Goal: Entertainment & Leisure: Consume media (video, audio)

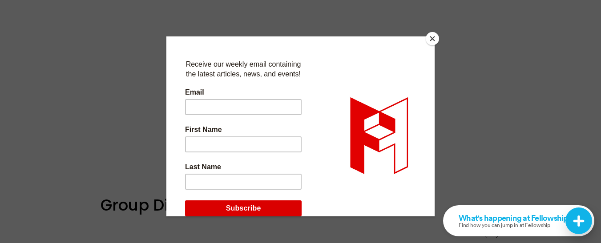
scroll to position [313, 0]
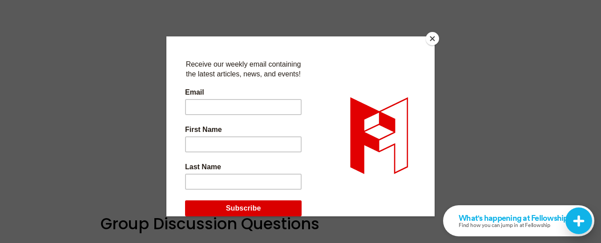
click at [433, 38] on button "Close" at bounding box center [432, 38] width 13 height 13
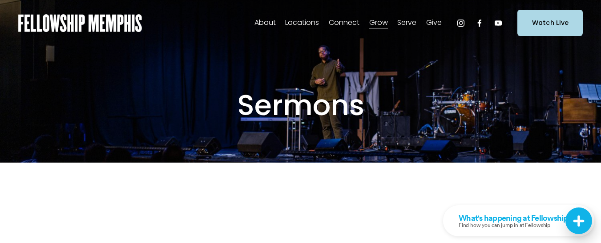
scroll to position [0, 0]
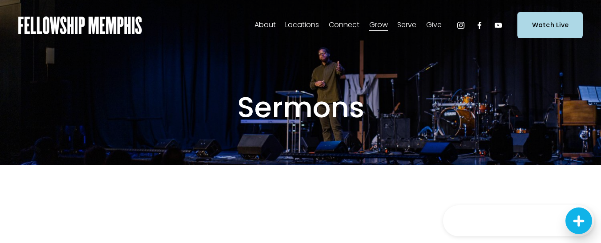
click at [196, 86] on div "Sermons" at bounding box center [301, 108] width 570 height 114
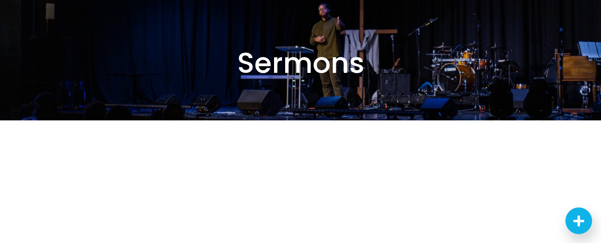
scroll to position [89, 0]
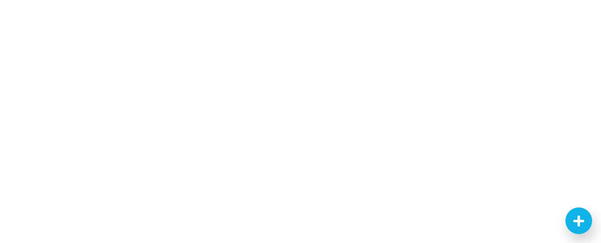
scroll to position [198, 0]
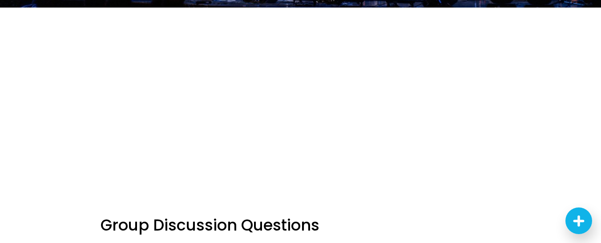
scroll to position [154, 0]
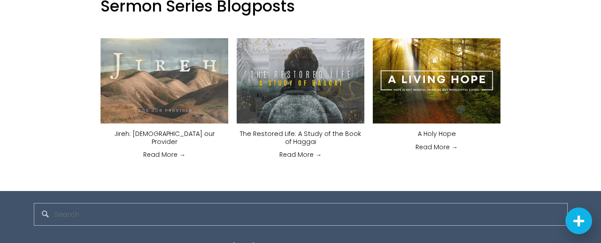
scroll to position [732, 0]
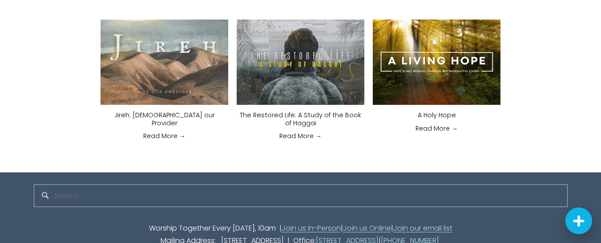
click at [435, 56] on img at bounding box center [437, 62] width 152 height 85
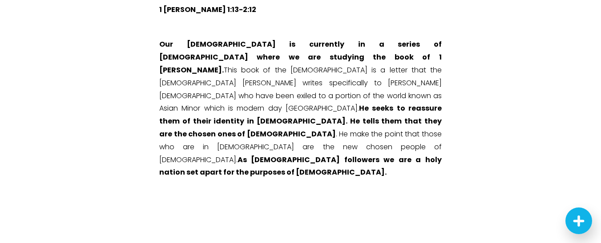
scroll to position [178, 0]
